Goal: Register for event/course

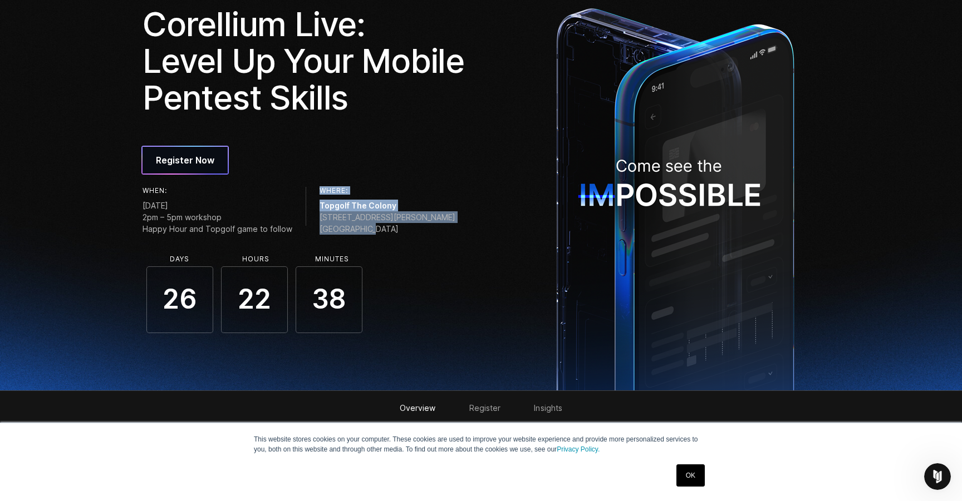
drag, startPoint x: 316, startPoint y: 191, endPoint x: 365, endPoint y: 228, distance: 61.5
click at [365, 228] on div "Where: Topgolf The Colony [STREET_ADDRESS][PERSON_NAME]" at bounding box center [387, 210] width 136 height 47
click at [367, 231] on span "[STREET_ADDRESS][PERSON_NAME]" at bounding box center [387, 222] width 136 height 23
drag, startPoint x: 420, startPoint y: 242, endPoint x: 324, endPoint y: 178, distance: 115.0
click at [324, 178] on div "Corellium Live: Level Up Your Mobile Pentest Skills Register Now When: [DATE] 2…" at bounding box center [335, 169] width 386 height 327
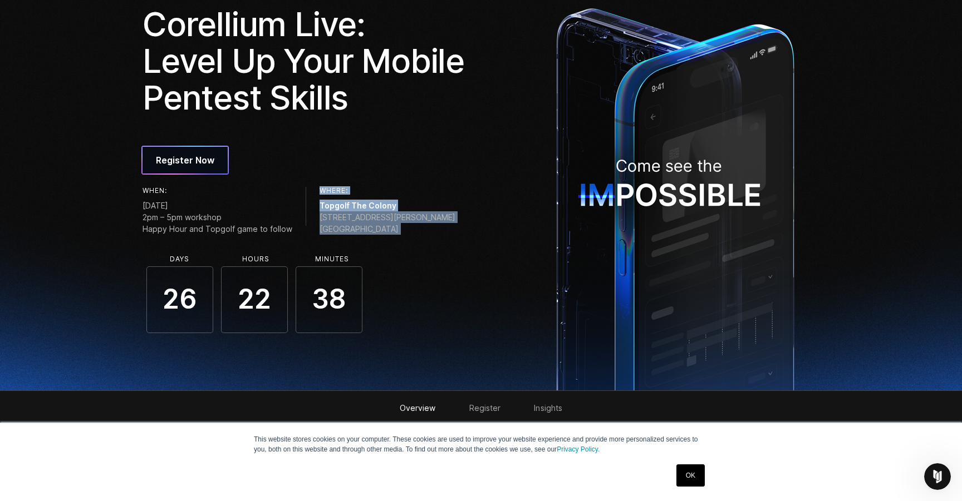
click at [324, 178] on div "Corellium Live: Level Up Your Mobile Pentest Skills Register Now When: [DATE] 2…" at bounding box center [335, 169] width 386 height 327
drag, startPoint x: 310, startPoint y: 172, endPoint x: 392, endPoint y: 232, distance: 102.0
click at [392, 232] on div "Corellium Live: Level Up Your Mobile Pentest Skills Register Now When: [DATE] 2…" at bounding box center [335, 169] width 386 height 327
click at [438, 268] on div "26 22 38" at bounding box center [307, 300] width 331 height 67
drag, startPoint x: 436, startPoint y: 243, endPoint x: 454, endPoint y: 127, distance: 116.5
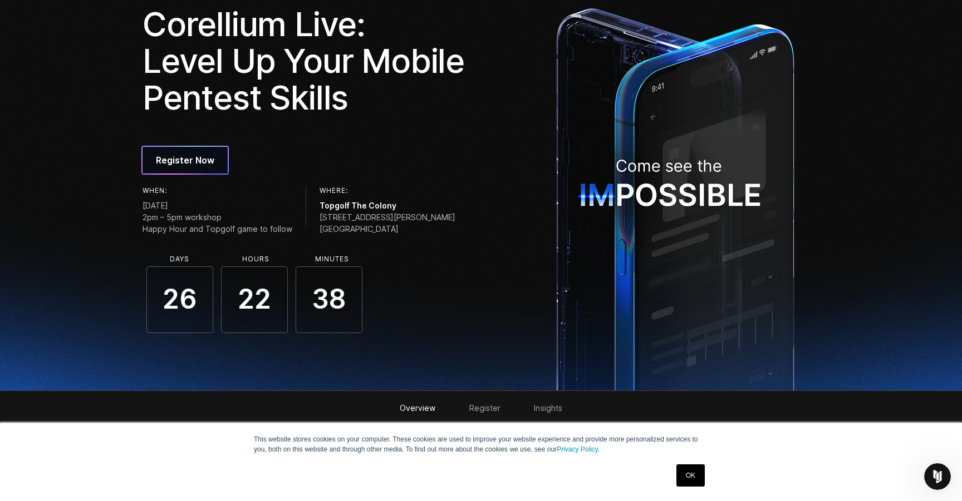
click at [454, 127] on div "Corellium Live: Level Up Your Mobile Pentest Skills Register Now When: [DATE] 2…" at bounding box center [335, 169] width 386 height 327
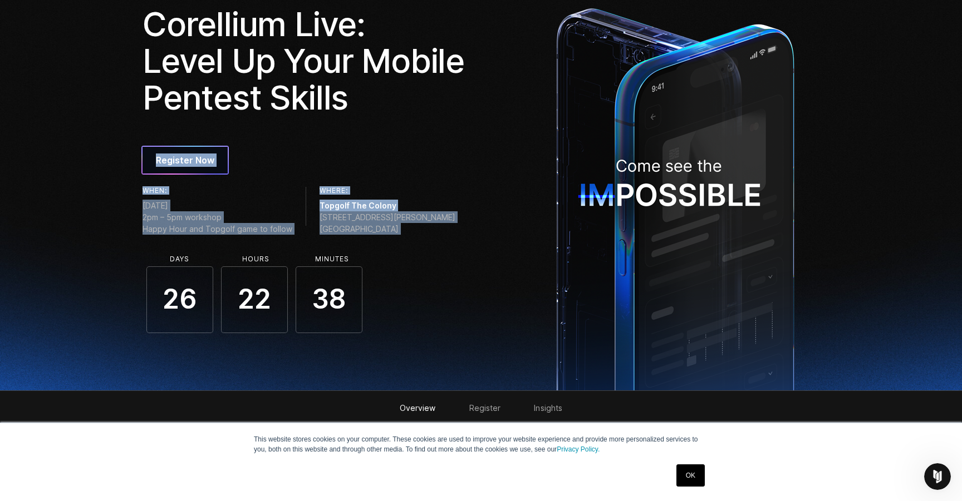
click at [454, 127] on div "Corellium Live: Level Up Your Mobile Pentest Skills" at bounding box center [307, 68] width 331 height 124
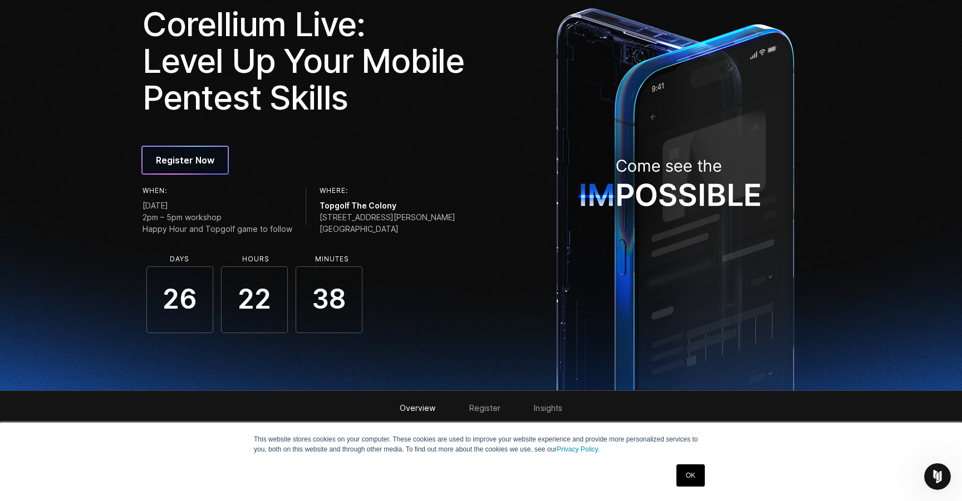
drag, startPoint x: 432, startPoint y: 128, endPoint x: 446, endPoint y: 235, distance: 107.7
click at [446, 235] on div "Corellium Live: Level Up Your Mobile Pentest Skills Register Now When: [DATE] 2…" at bounding box center [335, 169] width 386 height 327
click at [446, 235] on div "When: [DATE] 2pm – 5pm workshop Happy Hour and Topgolf game to follow Where: To…" at bounding box center [307, 213] width 331 height 52
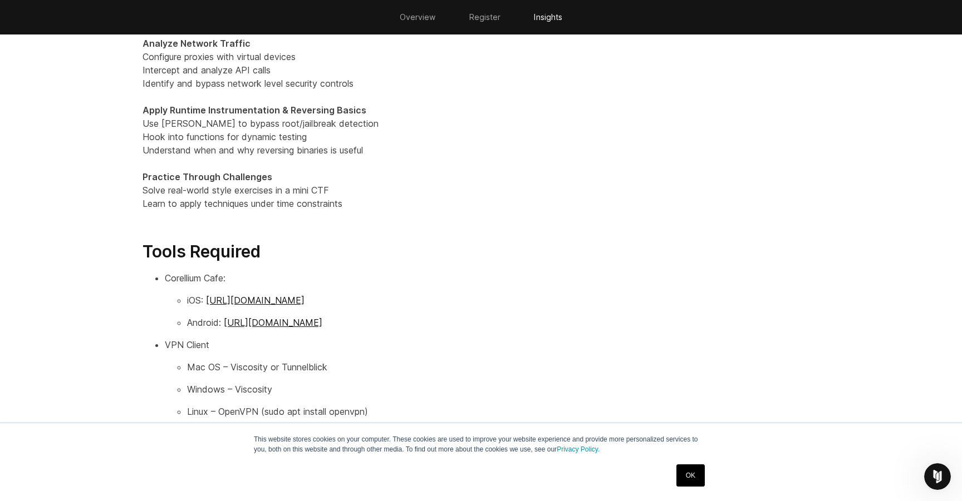
scroll to position [1398, 0]
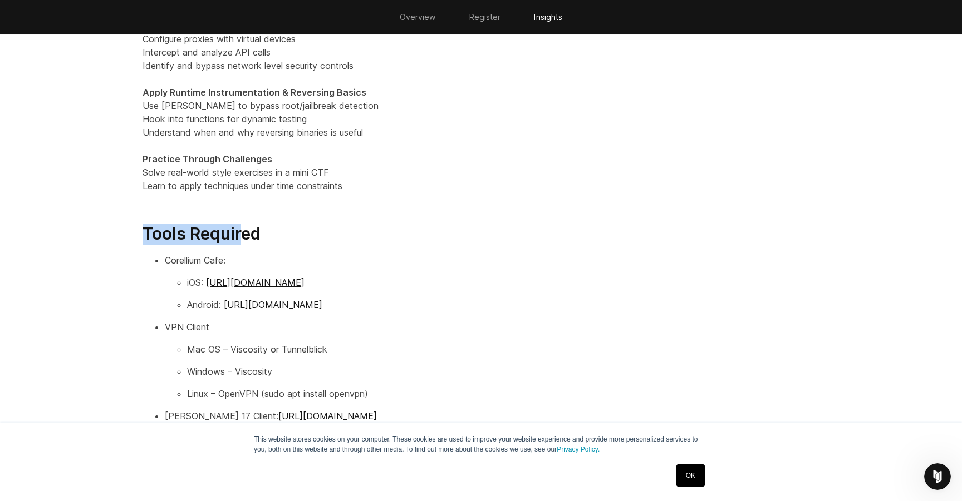
drag, startPoint x: 133, startPoint y: 225, endPoint x: 242, endPoint y: 225, distance: 109.1
click at [242, 225] on div "Key Learning Objectives By the end of the workshop, participants will be able t…" at bounding box center [480, 236] width 699 height 787
click at [243, 225] on h3 "Tools Required" at bounding box center [480, 234] width 677 height 21
drag, startPoint x: 196, startPoint y: 253, endPoint x: 216, endPoint y: 253, distance: 20.0
click at [213, 254] on p "Corellium Cafe:" at bounding box center [492, 260] width 654 height 13
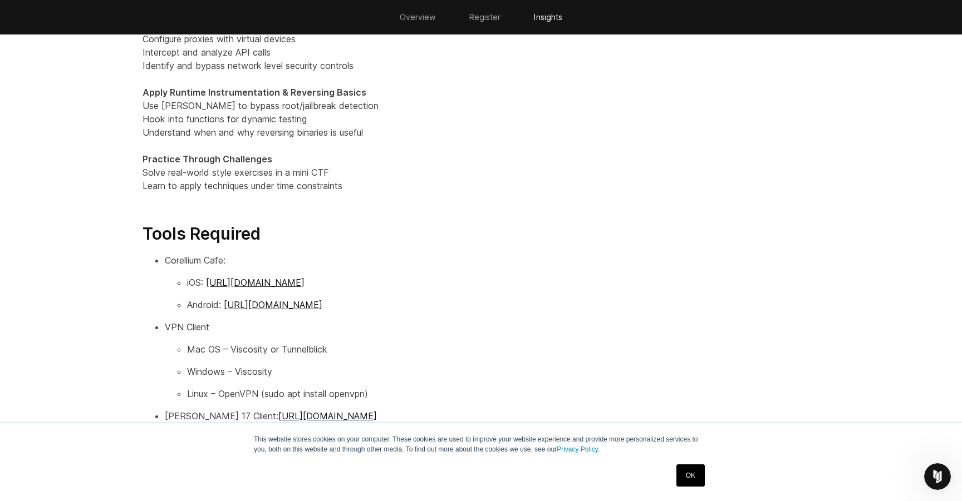
drag, startPoint x: 247, startPoint y: 336, endPoint x: 169, endPoint y: 336, distance: 77.9
click at [171, 336] on li "VPN Client Mac OS – Viscosity or Tunnelblick Windows – Viscosity Linux – OpenVP…" at bounding box center [492, 361] width 654 height 80
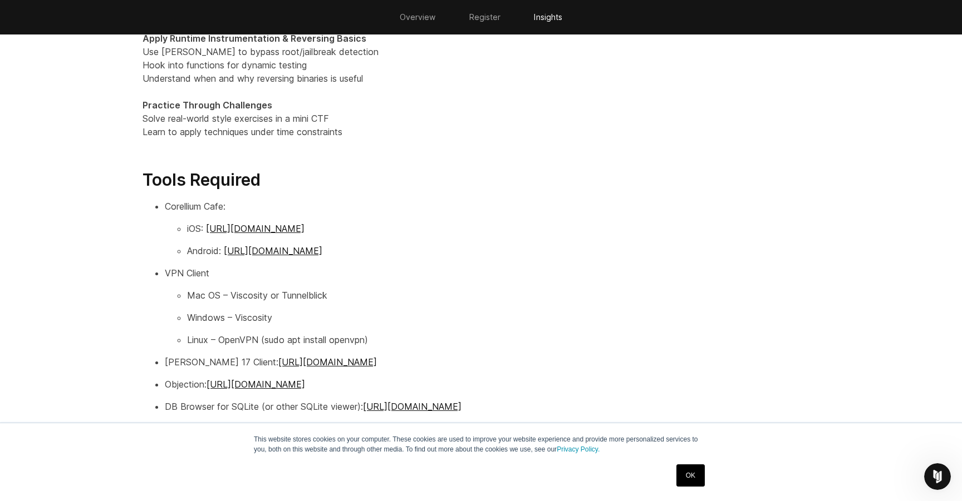
scroll to position [1479, 0]
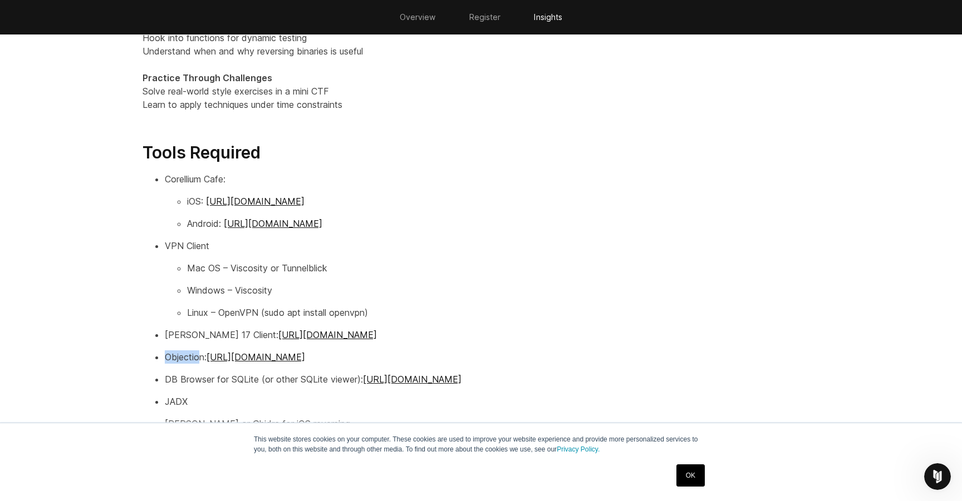
drag, startPoint x: 164, startPoint y: 357, endPoint x: 198, endPoint y: 357, distance: 34.5
click at [198, 357] on ul "Corellium Cafe: iOS: [URL][DOMAIN_NAME] Android: [URL][DOMAIN_NAME] VPN Client …" at bounding box center [480, 302] width 677 height 258
click at [198, 387] on ul "Corellium Cafe: iOS: [URL][DOMAIN_NAME] Android: [URL][DOMAIN_NAME] VPN Client …" at bounding box center [480, 302] width 677 height 258
drag, startPoint x: 161, startPoint y: 382, endPoint x: 212, endPoint y: 382, distance: 51.2
click at [211, 382] on ul "Corellium Cafe: iOS: [URL][DOMAIN_NAME] Android: [URL][DOMAIN_NAME] VPN Client …" at bounding box center [480, 302] width 677 height 258
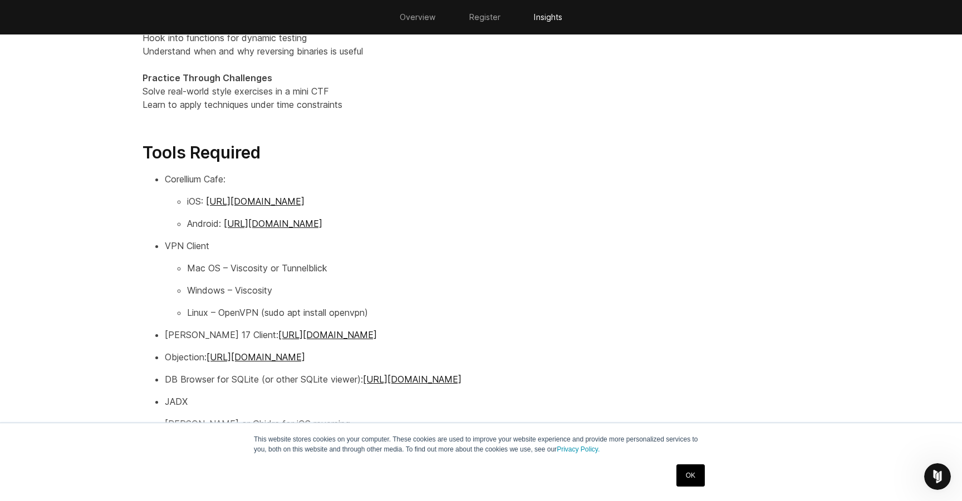
drag, startPoint x: 214, startPoint y: 383, endPoint x: 224, endPoint y: 383, distance: 10.0
click at [219, 383] on p "DB Browser for SQLite (or other SQLite viewer): [URL][DOMAIN_NAME]" at bounding box center [492, 379] width 654 height 13
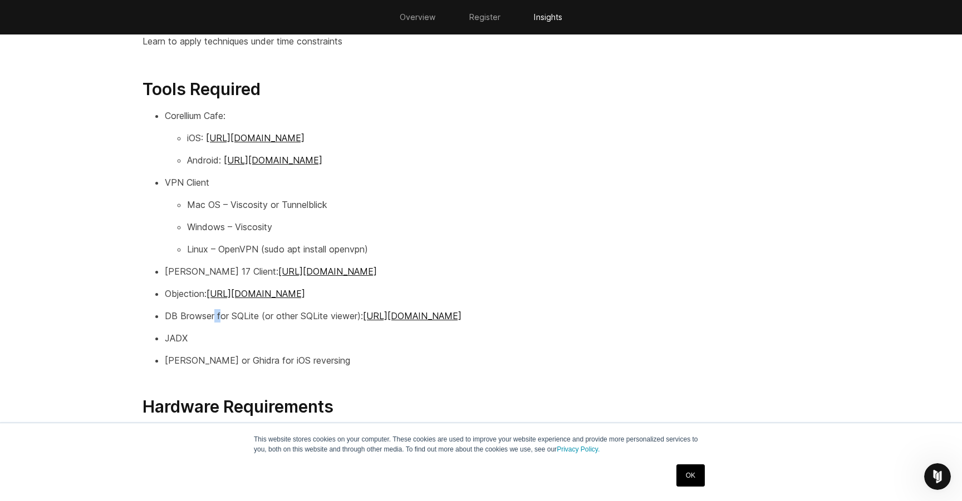
scroll to position [1549, 0]
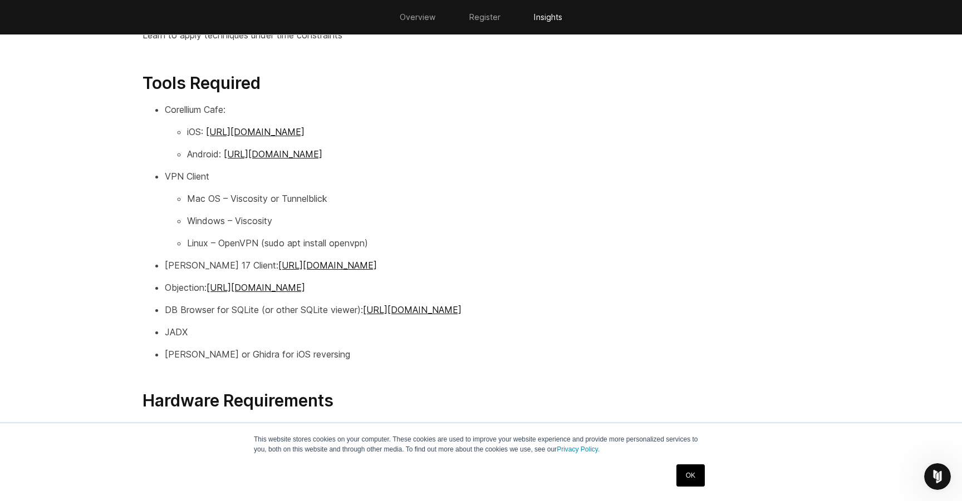
drag, startPoint x: 221, startPoint y: 345, endPoint x: 141, endPoint y: 340, distance: 80.3
click at [141, 340] on div "Key Learning Objectives By the end of the workshop, participants will be able t…" at bounding box center [480, 85] width 699 height 787
drag, startPoint x: 167, startPoint y: 334, endPoint x: 202, endPoint y: 334, distance: 35.1
click at [202, 334] on p "JADX" at bounding box center [492, 332] width 654 height 13
click at [208, 336] on p "JADX" at bounding box center [492, 332] width 654 height 13
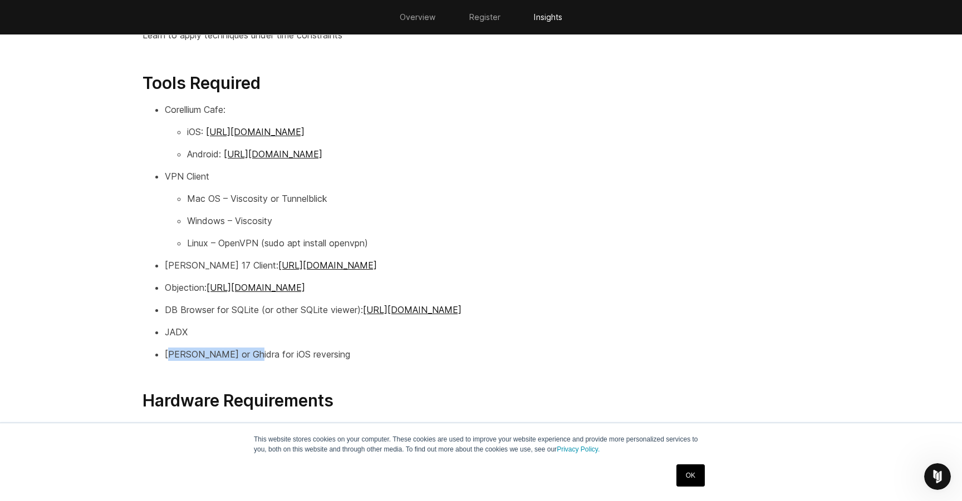
drag, startPoint x: 173, startPoint y: 353, endPoint x: 259, endPoint y: 353, distance: 86.3
click at [259, 353] on p "[PERSON_NAME] or Ghidra for iOS reversing" at bounding box center [492, 354] width 654 height 13
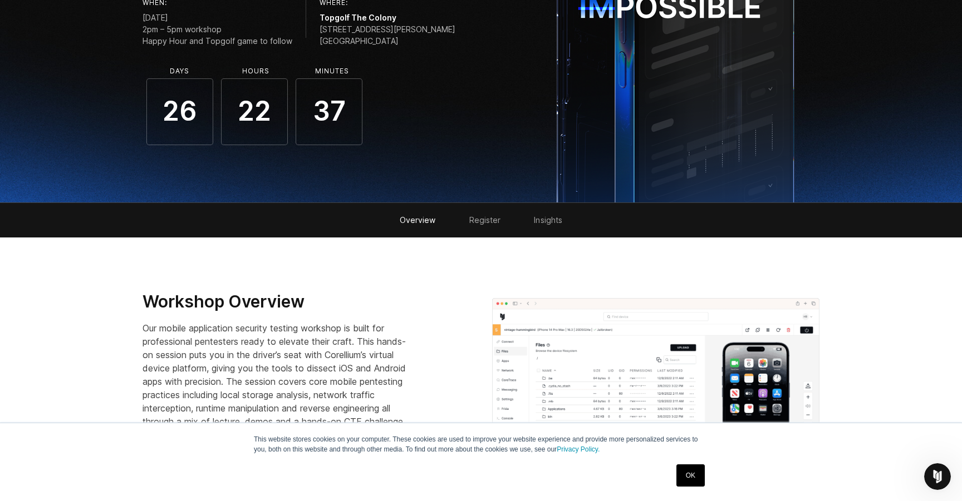
scroll to position [96, 0]
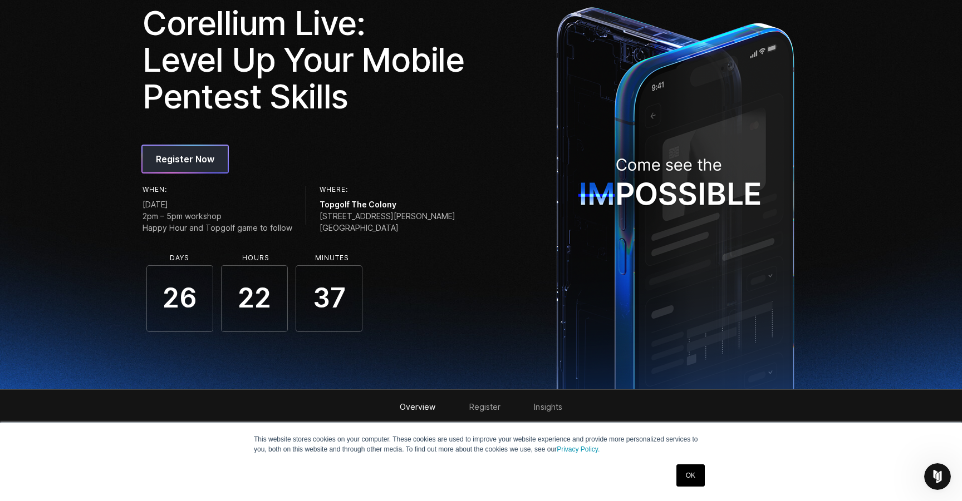
click at [198, 165] on span "Register Now" at bounding box center [185, 158] width 58 height 13
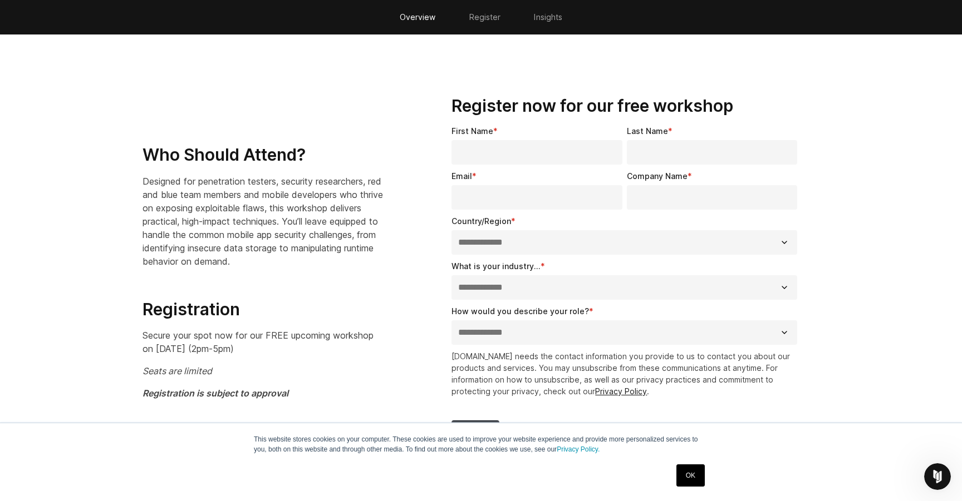
scroll to position [747, 0]
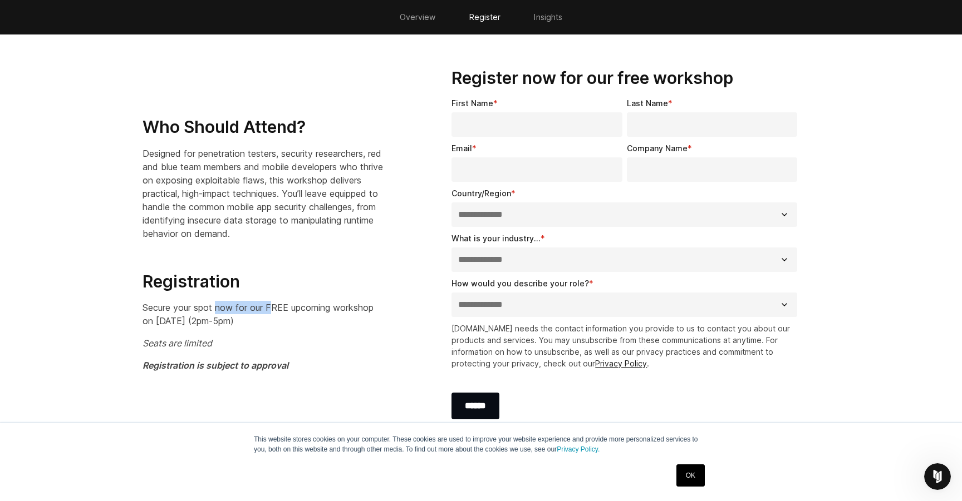
drag, startPoint x: 216, startPoint y: 307, endPoint x: 275, endPoint y: 307, distance: 59.0
click at [274, 307] on p "Secure your spot now for our FREE upcoming workshop on [DATE] (2pm-5pm)" at bounding box center [263, 314] width 242 height 27
click at [278, 311] on p "Secure your spot now for our FREE upcoming workshop on [DATE] (2pm-5pm)" at bounding box center [263, 314] width 242 height 27
drag, startPoint x: 275, startPoint y: 311, endPoint x: 313, endPoint y: 326, distance: 40.7
click at [313, 326] on p "Secure your spot now for our FREE upcoming workshop on [DATE] (2pm-5pm)" at bounding box center [263, 314] width 242 height 27
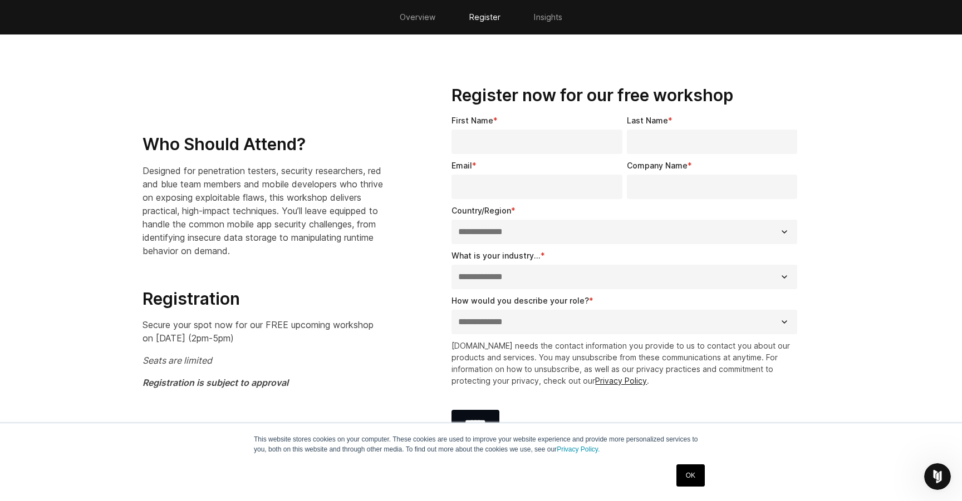
scroll to position [729, 0]
click at [309, 337] on p "Secure your spot now for our FREE upcoming workshop on [DATE] (2pm-5pm)" at bounding box center [263, 332] width 242 height 27
drag, startPoint x: 282, startPoint y: 339, endPoint x: 118, endPoint y: 321, distance: 164.6
click at [118, 321] on section "**********" at bounding box center [481, 271] width 962 height 443
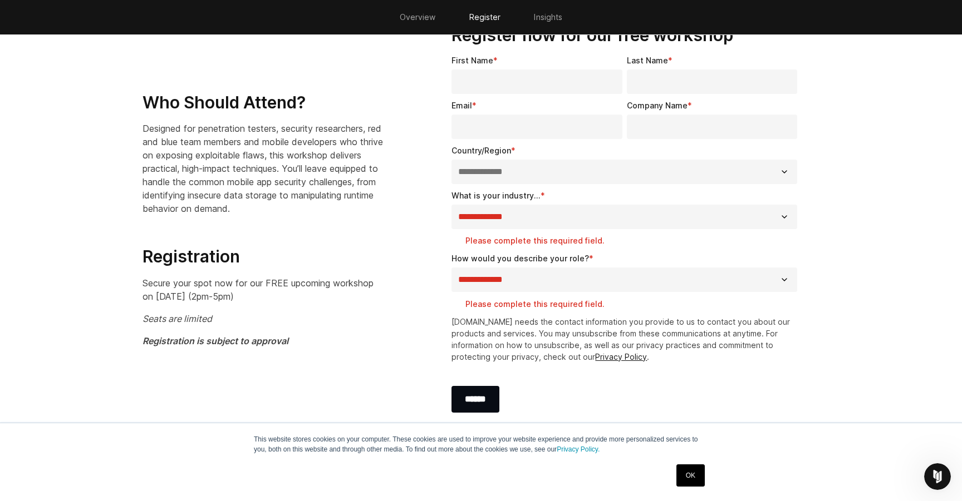
scroll to position [763, 0]
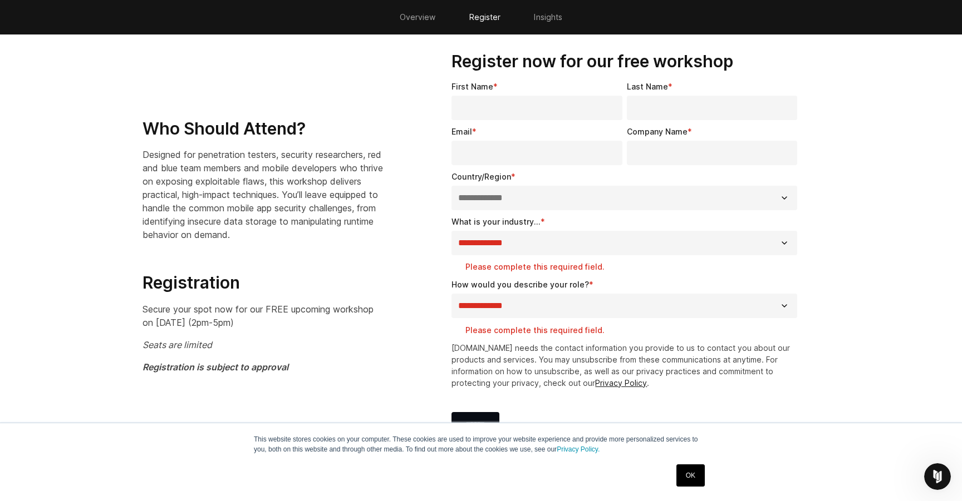
click at [804, 151] on div "**********" at bounding box center [626, 250] width 386 height 435
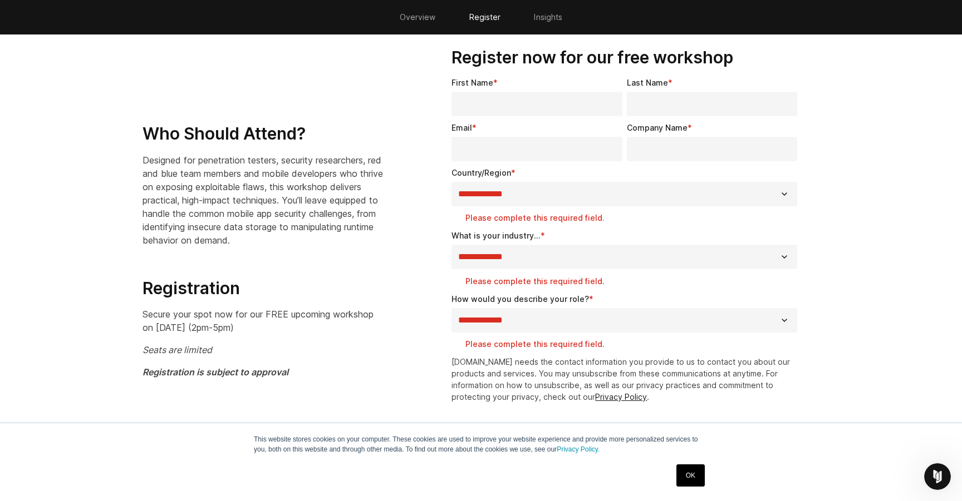
scroll to position [729, 0]
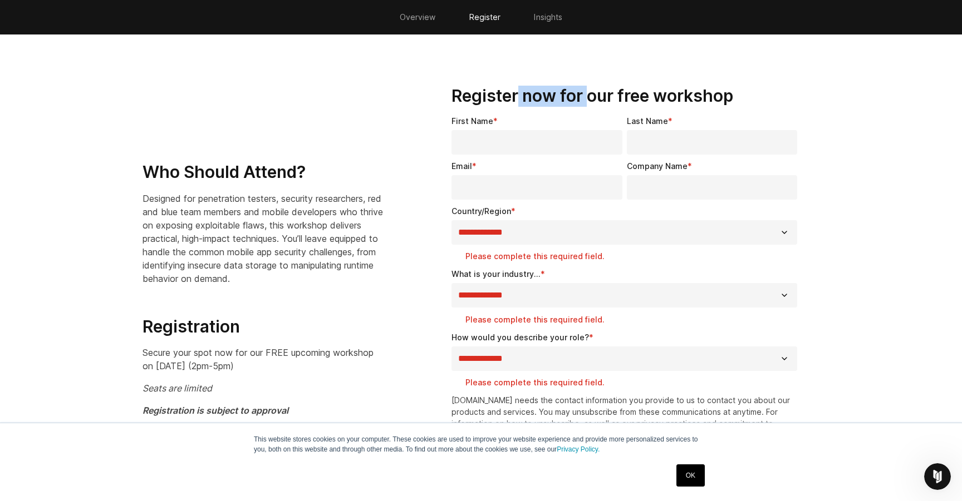
drag, startPoint x: 520, startPoint y: 102, endPoint x: 603, endPoint y: 102, distance: 82.9
click at [602, 102] on h3 "Register now for our free workshop" at bounding box center [626, 96] width 350 height 21
click at [603, 102] on h3 "Register now for our free workshop" at bounding box center [626, 96] width 350 height 21
drag, startPoint x: 609, startPoint y: 102, endPoint x: 686, endPoint y: 102, distance: 76.2
click at [683, 102] on h3 "Register now for our free workshop" at bounding box center [626, 96] width 350 height 21
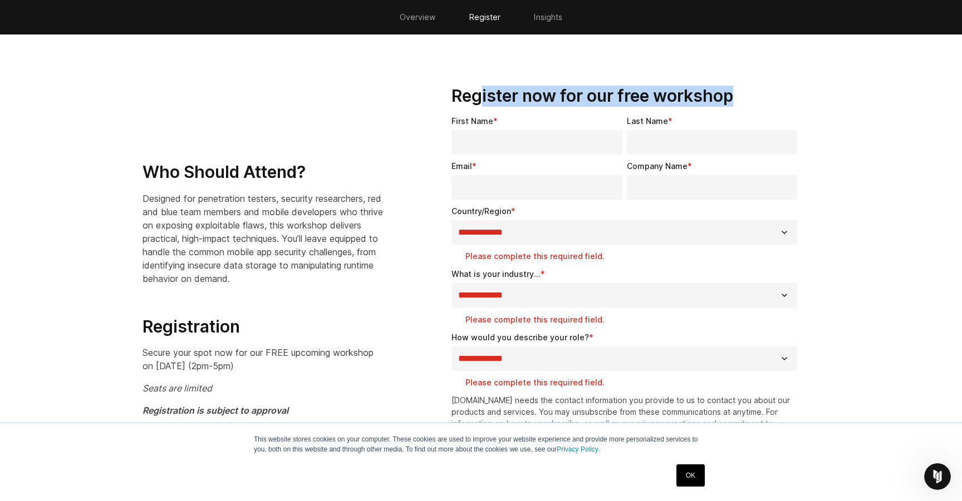
drag, startPoint x: 702, startPoint y: 99, endPoint x: 435, endPoint y: 96, distance: 266.6
click at [435, 96] on div "**********" at bounding box center [626, 294] width 386 height 453
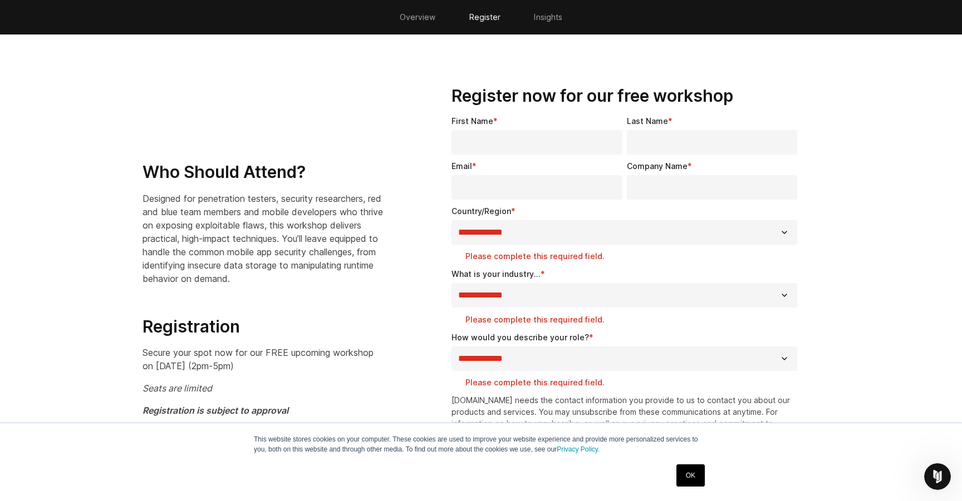
click at [435, 96] on div "**********" at bounding box center [626, 294] width 386 height 453
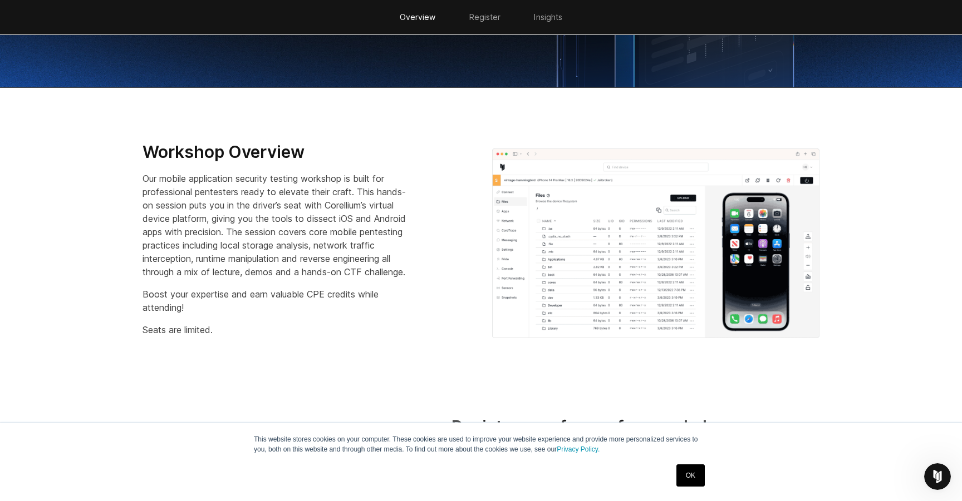
scroll to position [328, 0]
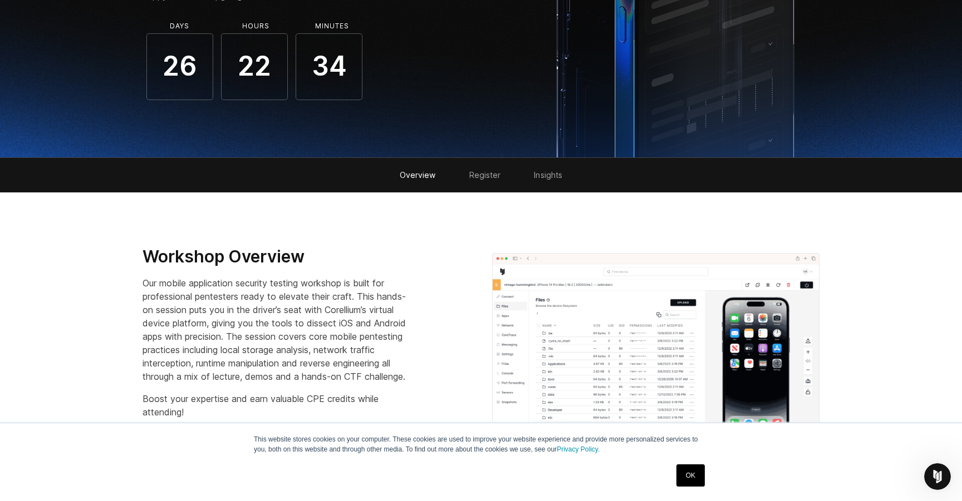
click at [543, 177] on link "Insights" at bounding box center [548, 174] width 28 height 9
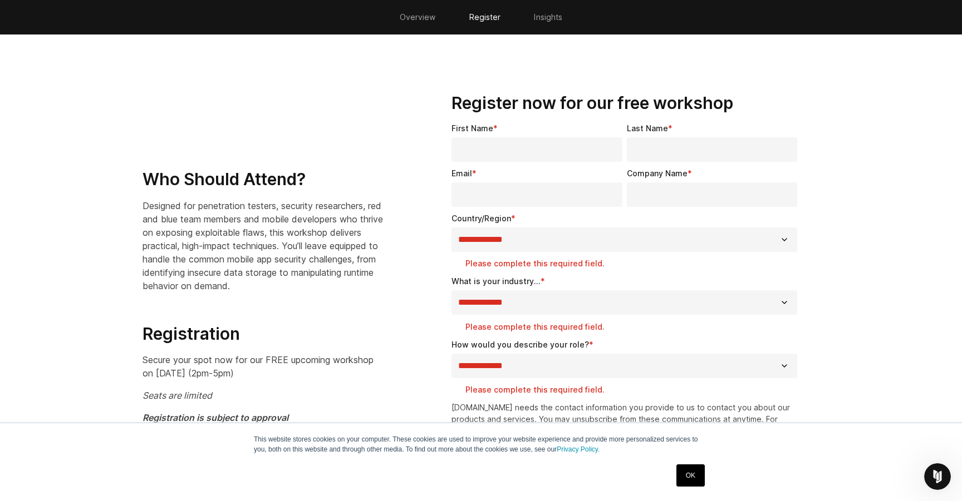
scroll to position [706, 0]
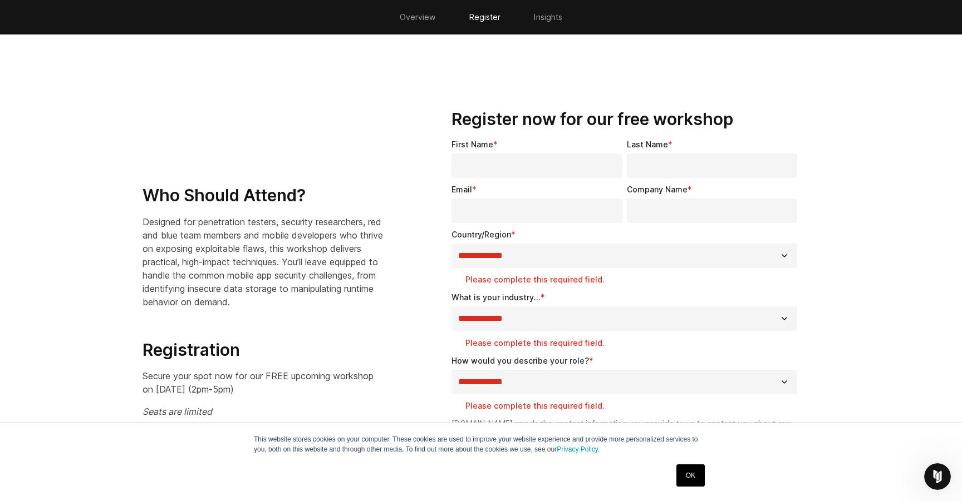
click at [535, 178] on fieldset "First Name * Last Name *" at bounding box center [626, 161] width 350 height 45
click at [534, 224] on fieldset "Email * Company Name *" at bounding box center [626, 206] width 350 height 45
click at [564, 274] on label "Please complete this required field." at bounding box center [633, 279] width 336 height 11
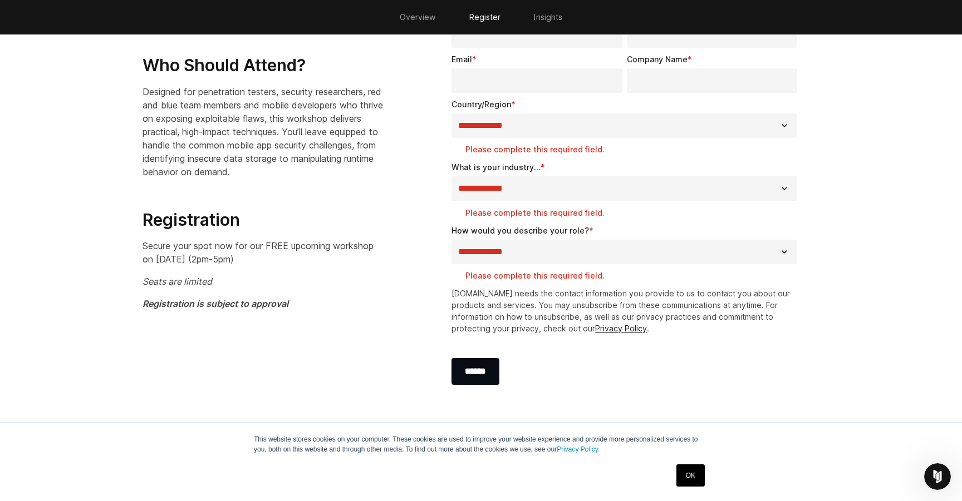
scroll to position [835, 0]
select select "**********"
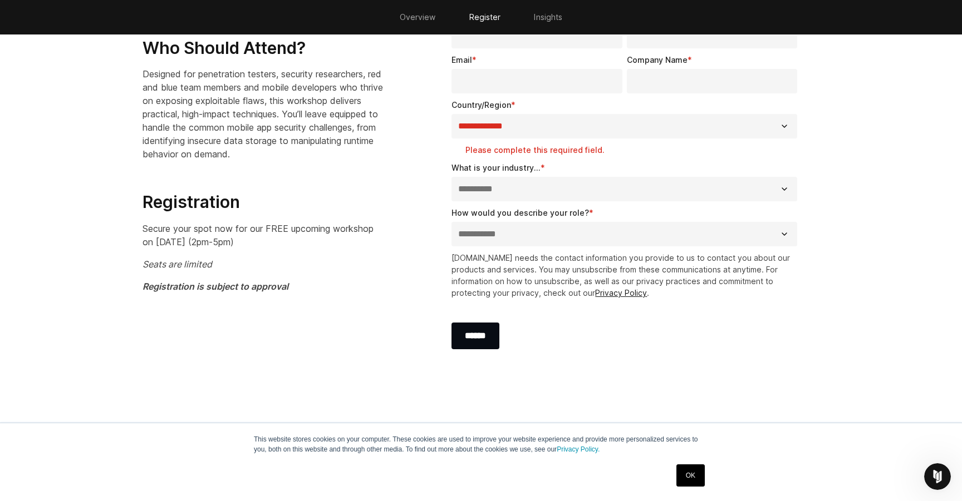
scroll to position [822, 0]
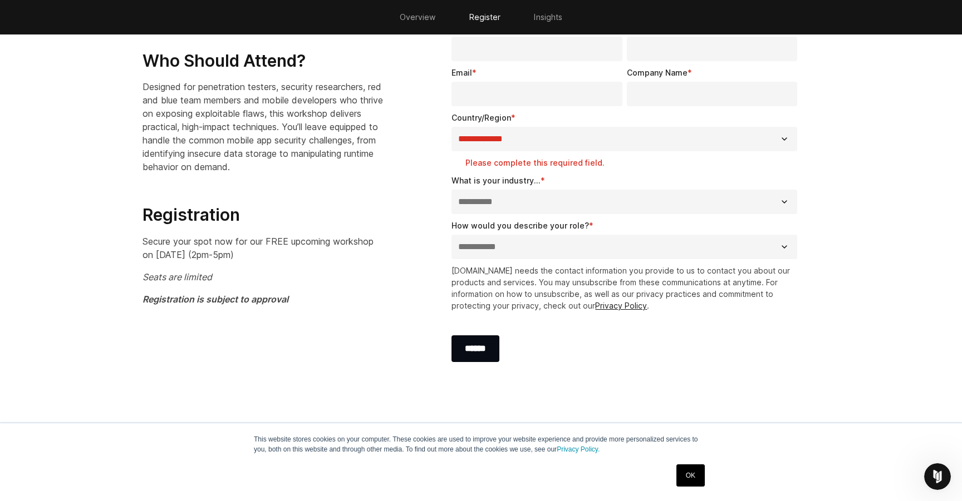
click at [572, 260] on fieldset "**********" at bounding box center [626, 242] width 350 height 45
select select "**********"
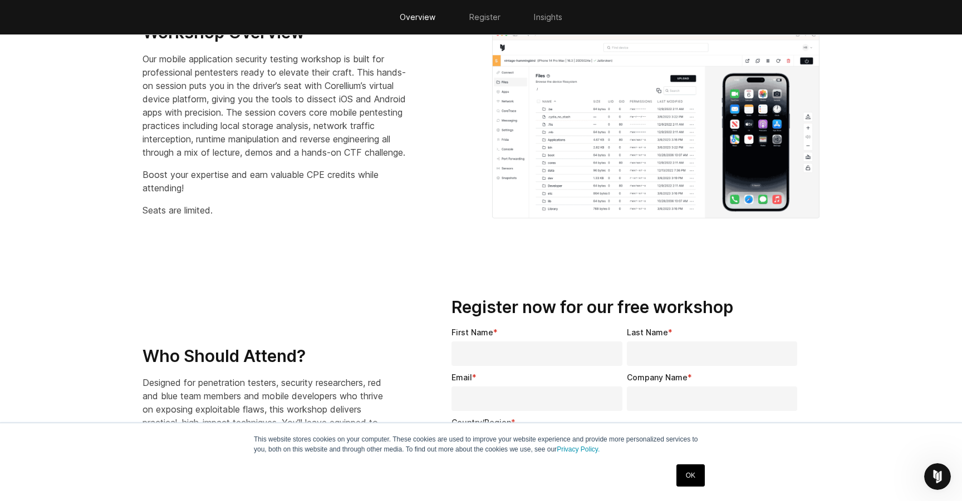
scroll to position [507, 0]
